Goal: Information Seeking & Learning: Check status

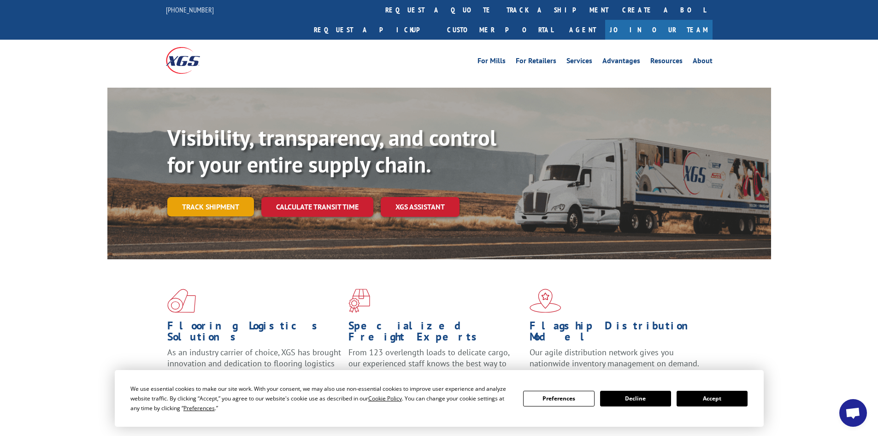
click at [222, 197] on link "Track shipment" at bounding box center [210, 206] width 87 height 19
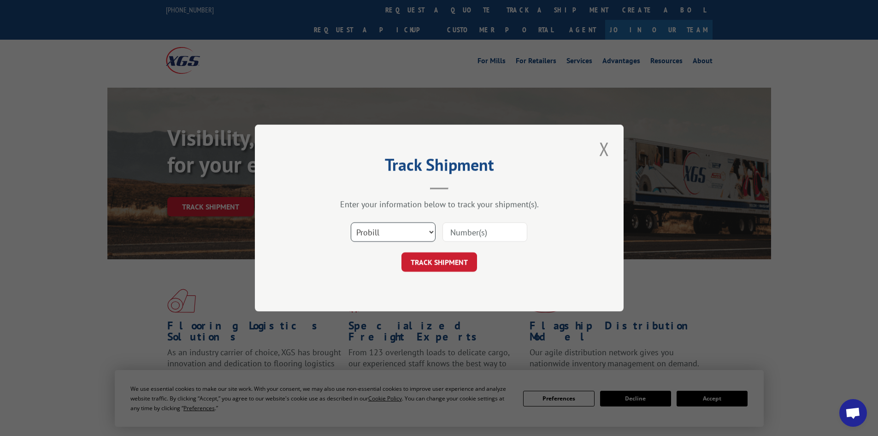
click at [425, 231] on select "Select category... Probill BOL PO" at bounding box center [393, 231] width 85 height 19
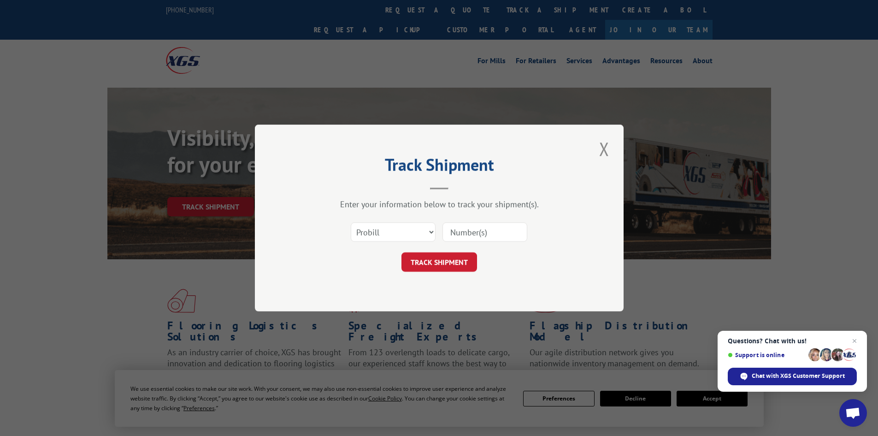
click at [520, 206] on div "Enter your information below to track your shipment(s)." at bounding box center [439, 204] width 277 height 11
click at [487, 232] on input at bounding box center [485, 231] width 85 height 19
paste input "17002123"
type input "17002123"
click at [463, 263] on button "TRACK SHIPMENT" at bounding box center [440, 261] width 76 height 19
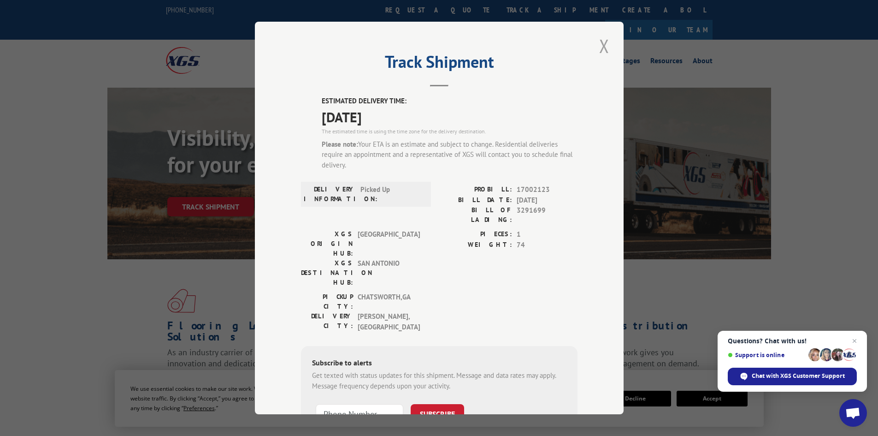
click at [598, 41] on button "Close modal" at bounding box center [605, 45] width 16 height 25
